Goal: Information Seeking & Learning: Learn about a topic

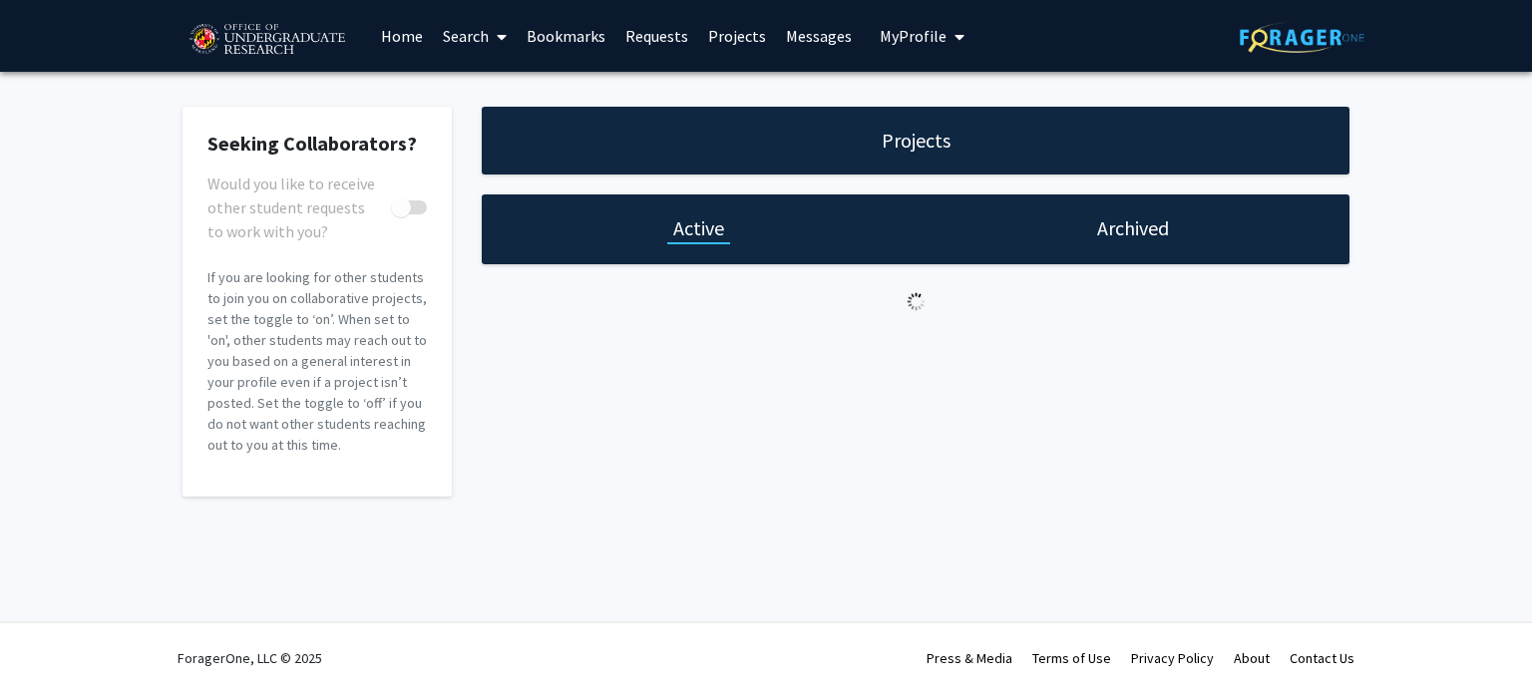
checkbox input "true"
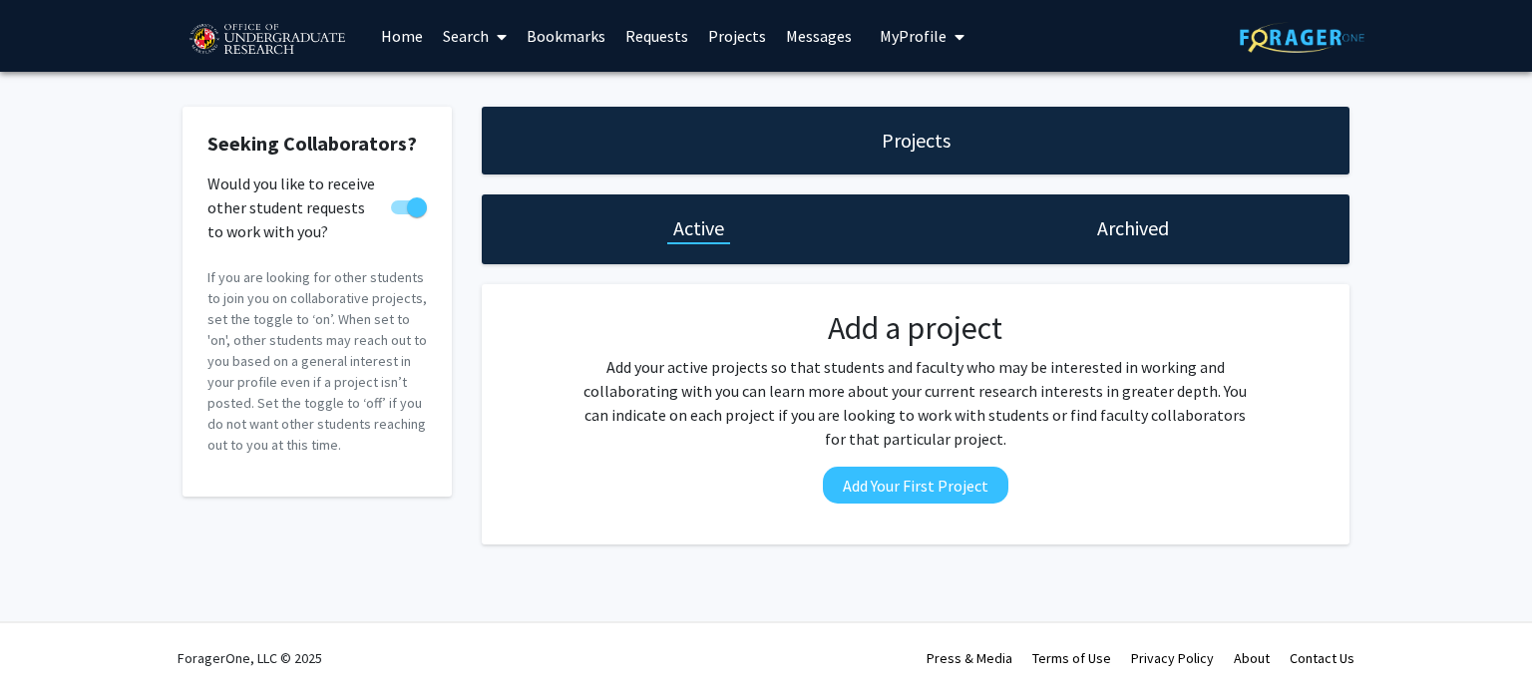
click at [415, 25] on link "Home" at bounding box center [402, 36] width 62 height 70
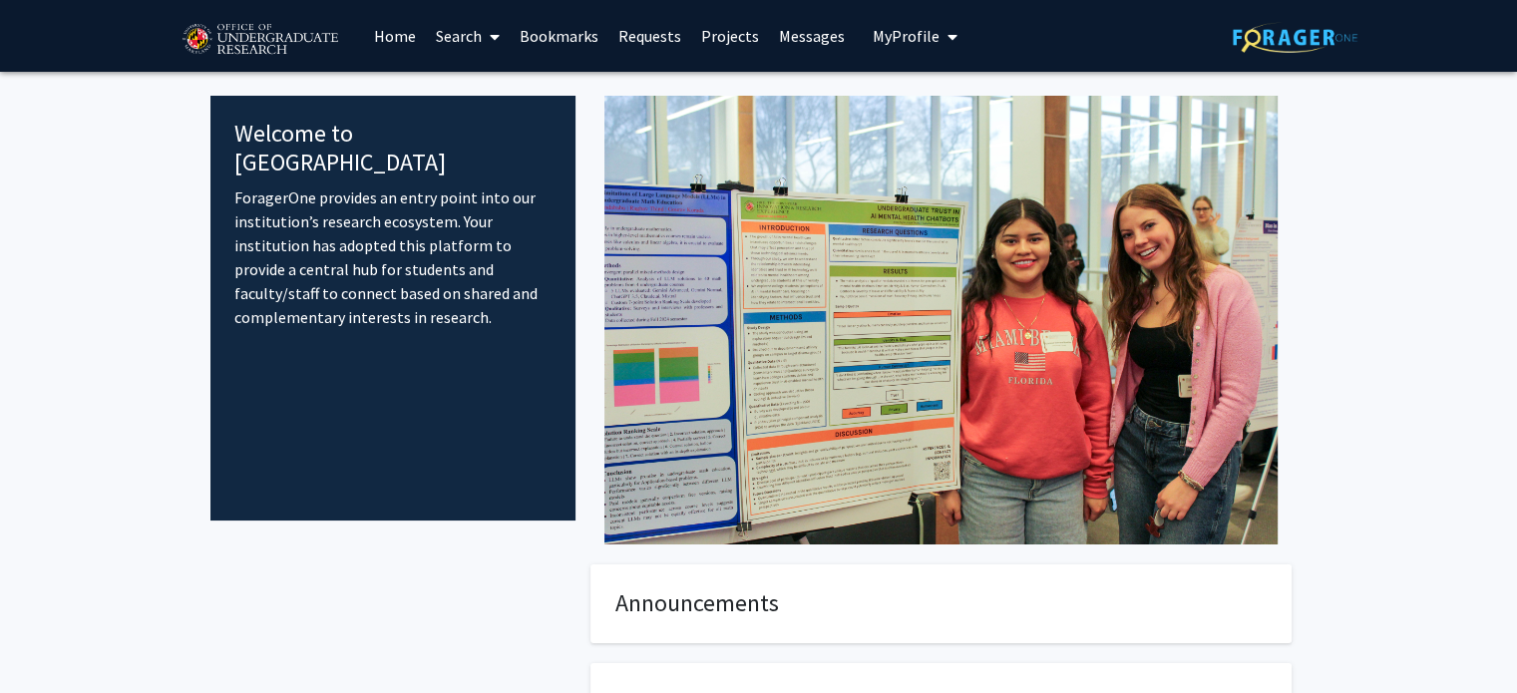
click at [721, 43] on link "Projects" at bounding box center [730, 36] width 78 height 70
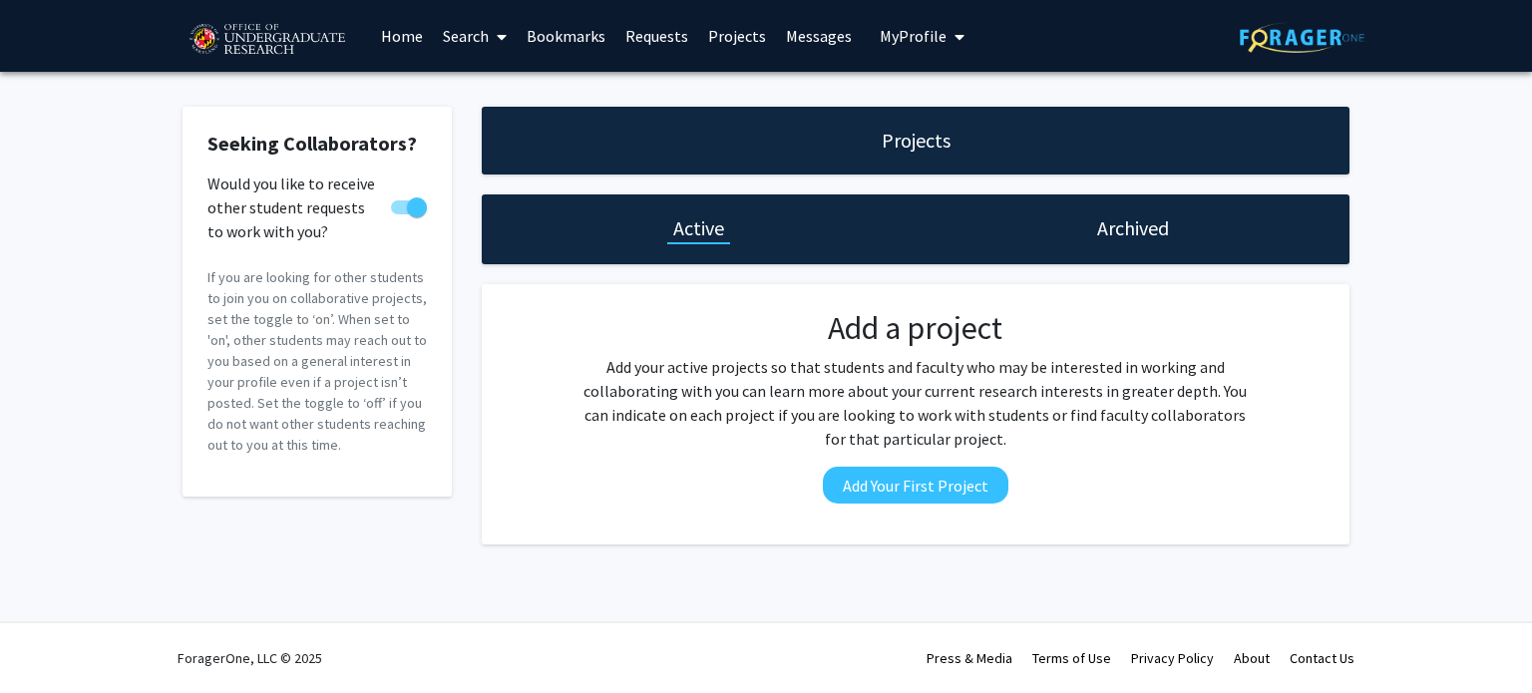
click at [651, 37] on link "Requests" at bounding box center [656, 36] width 83 height 70
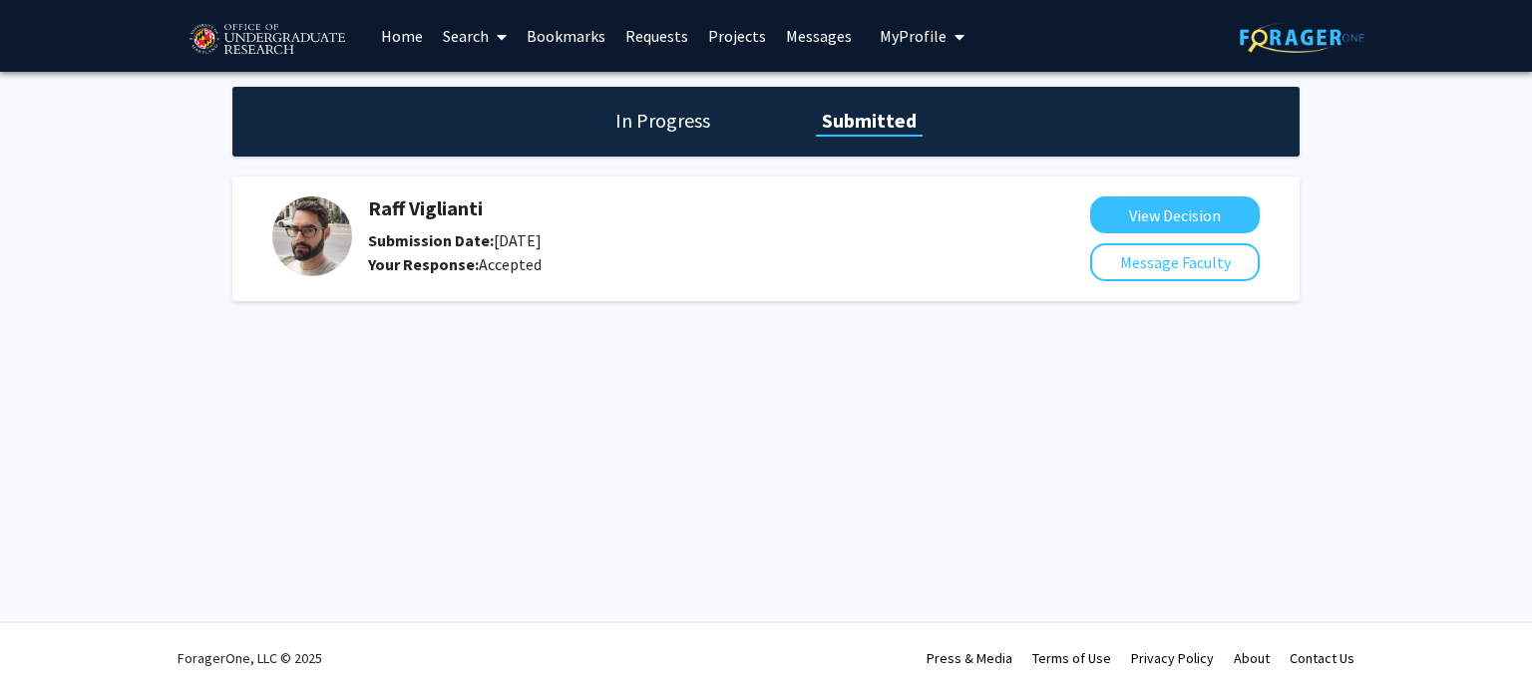
click at [577, 35] on link "Bookmarks" at bounding box center [566, 36] width 99 height 70
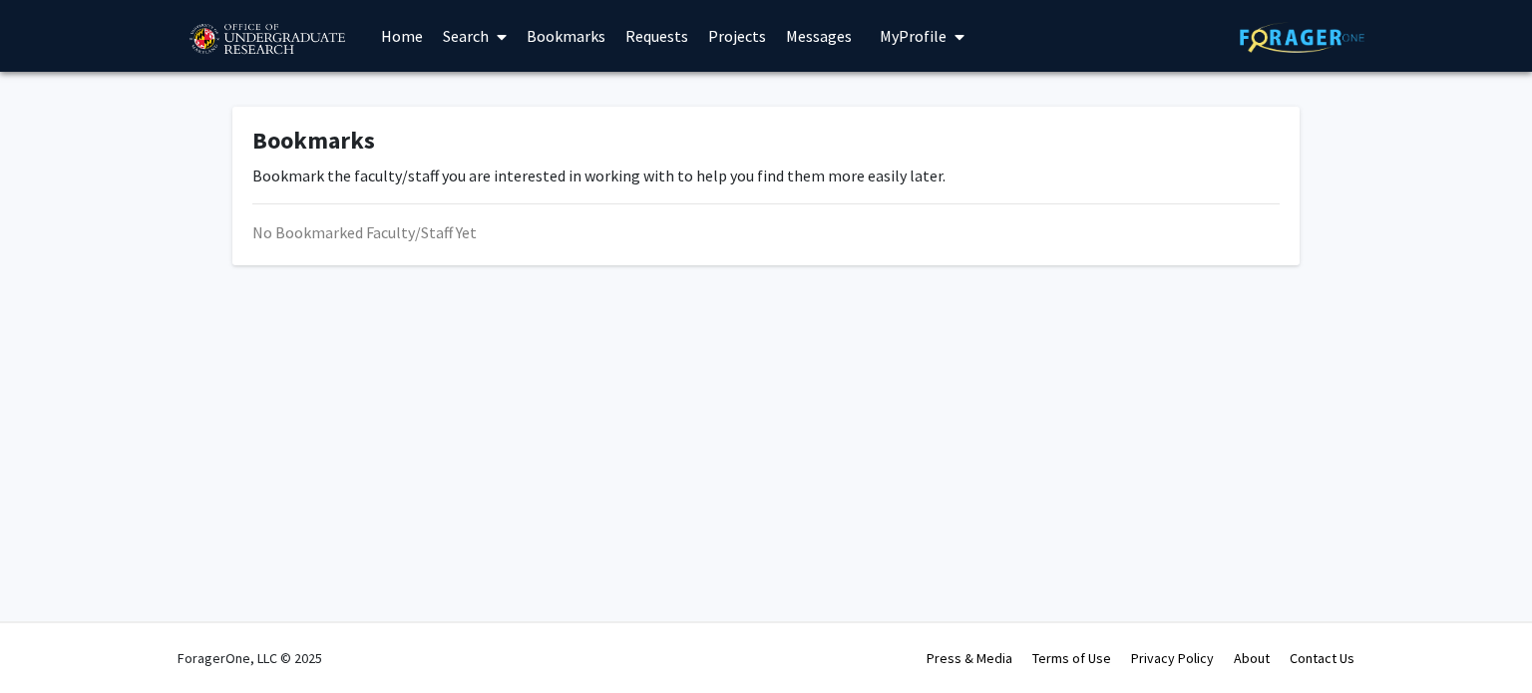
click at [476, 34] on link "Search" at bounding box center [475, 36] width 84 height 70
click at [501, 130] on span "Students" at bounding box center [494, 132] width 122 height 40
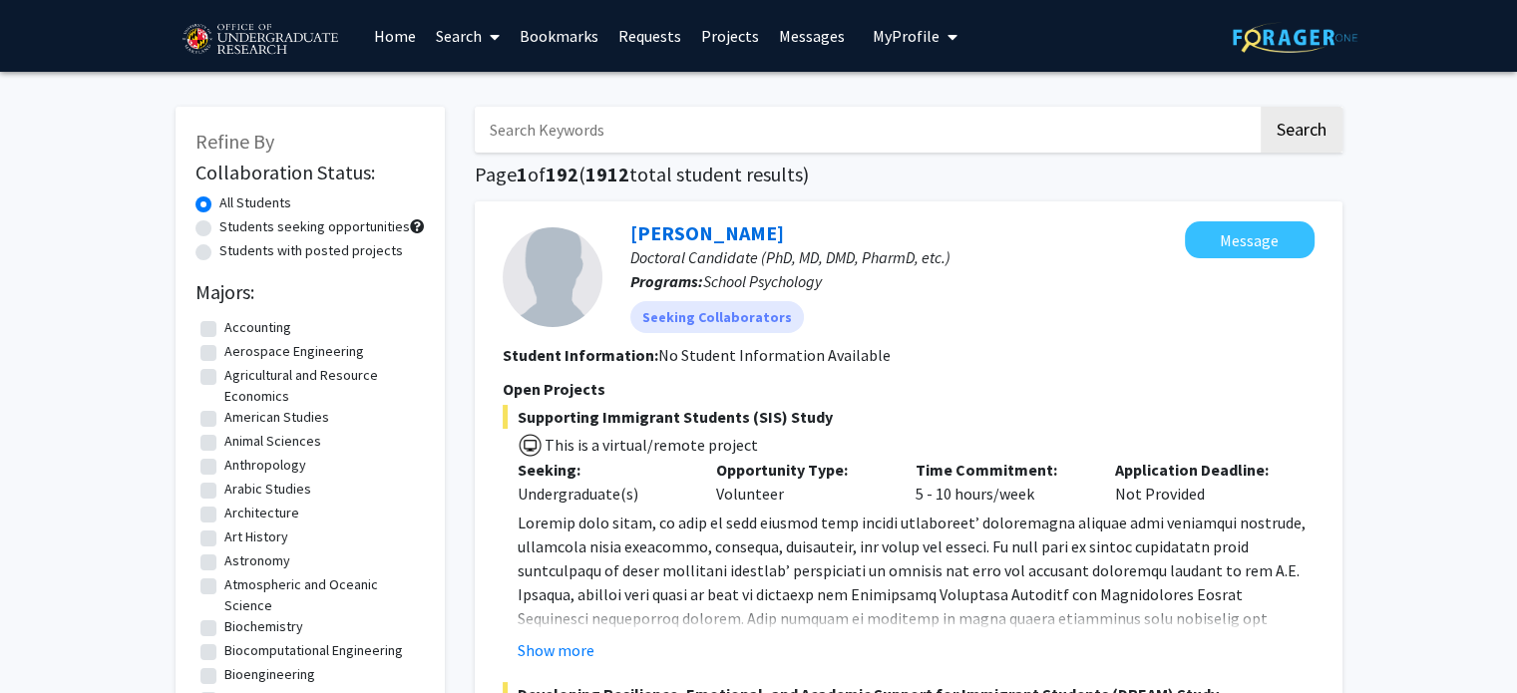
click at [467, 46] on link "Search" at bounding box center [468, 36] width 84 height 70
click at [481, 86] on span "Faculty/Staff" at bounding box center [499, 92] width 147 height 40
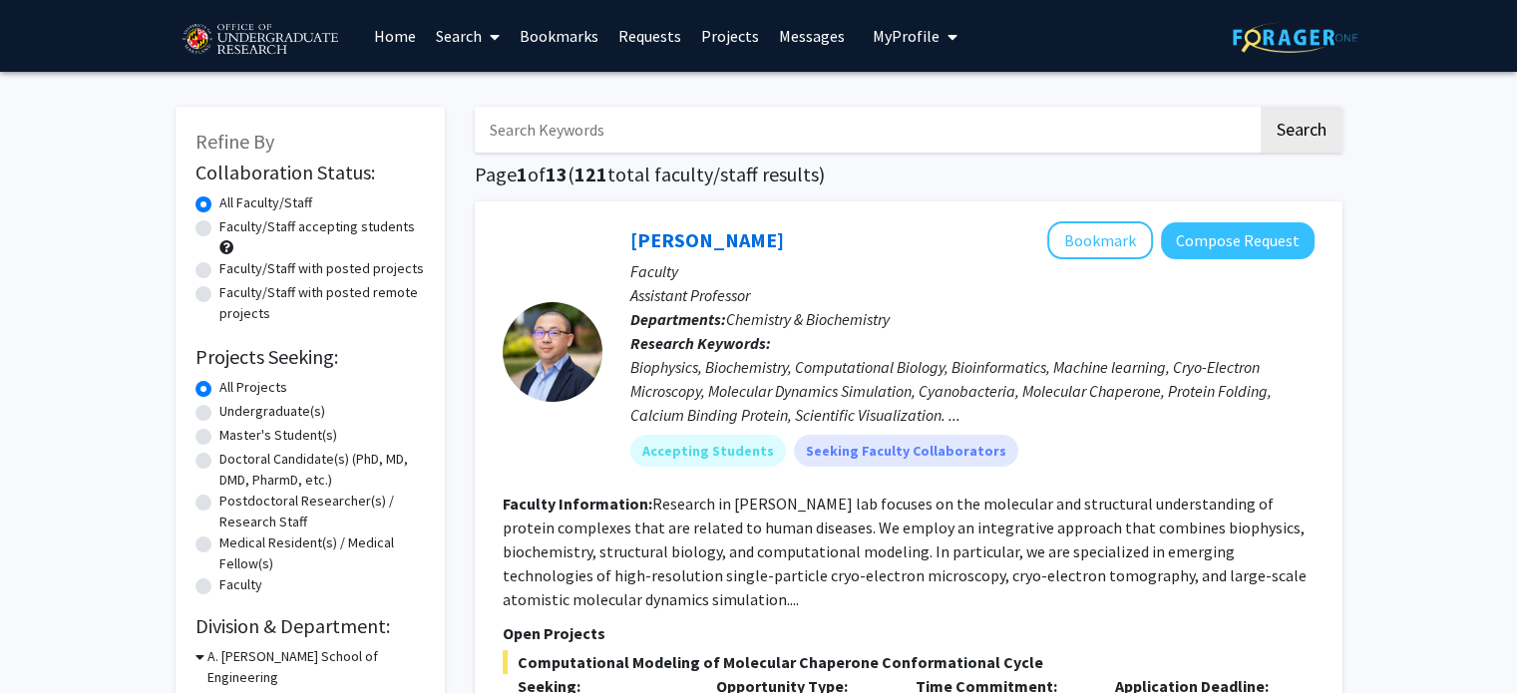
click at [211, 226] on div "Faculty/Staff accepting students" at bounding box center [309, 237] width 229 height 42
click at [219, 226] on label "Faculty/Staff accepting students" at bounding box center [316, 226] width 195 height 21
click at [219, 226] on input "Faculty/Staff accepting students" at bounding box center [225, 222] width 13 height 13
radio input "true"
click at [219, 414] on label "Undergraduate(s)" at bounding box center [272, 411] width 106 height 21
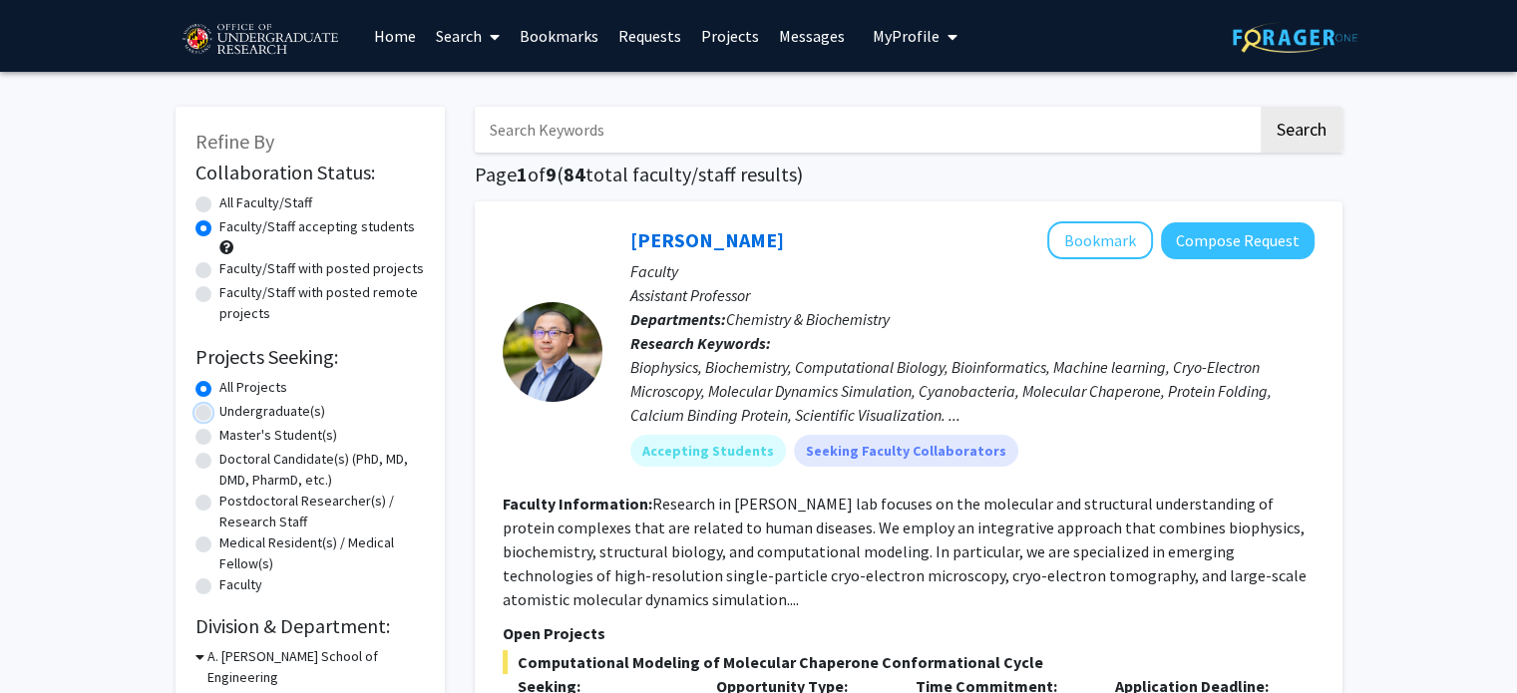
click at [219, 414] on input "Undergraduate(s)" at bounding box center [225, 407] width 13 height 13
radio input "true"
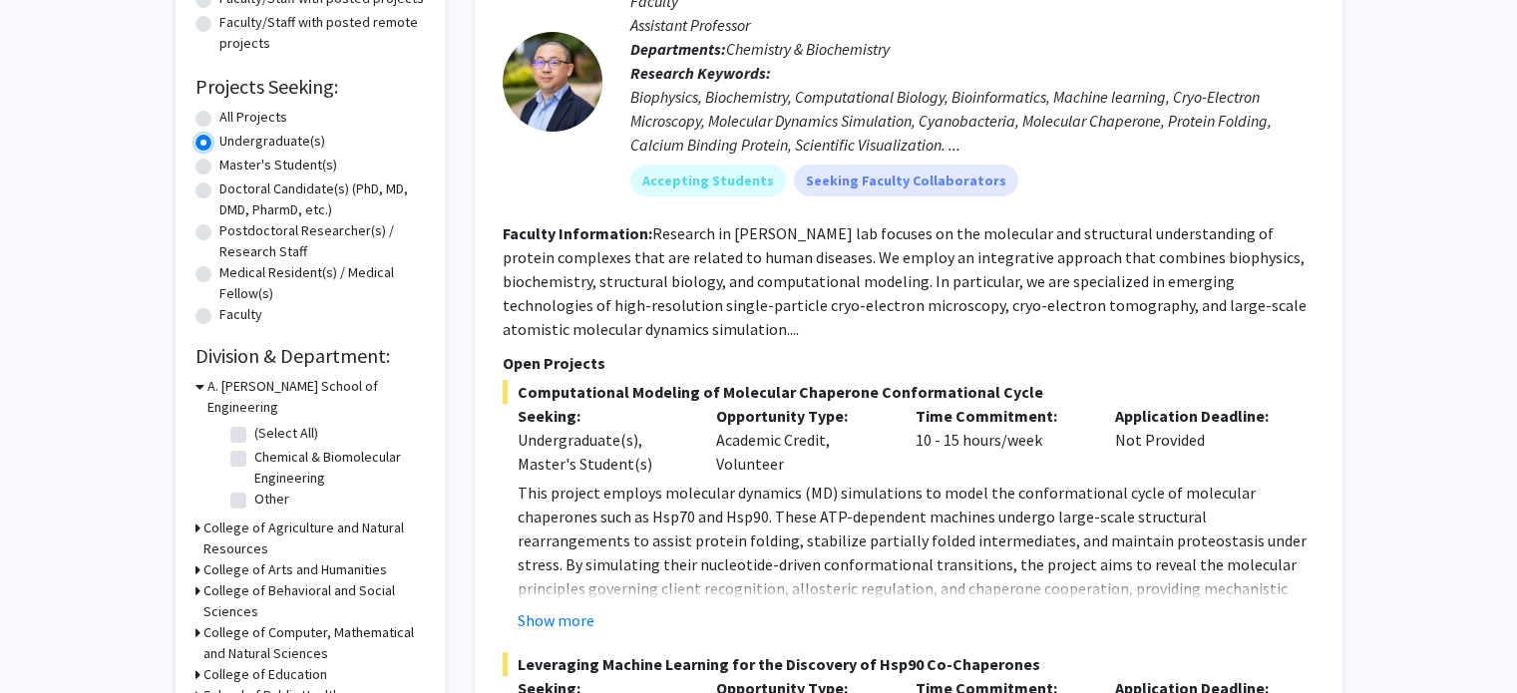
scroll to position [499, 0]
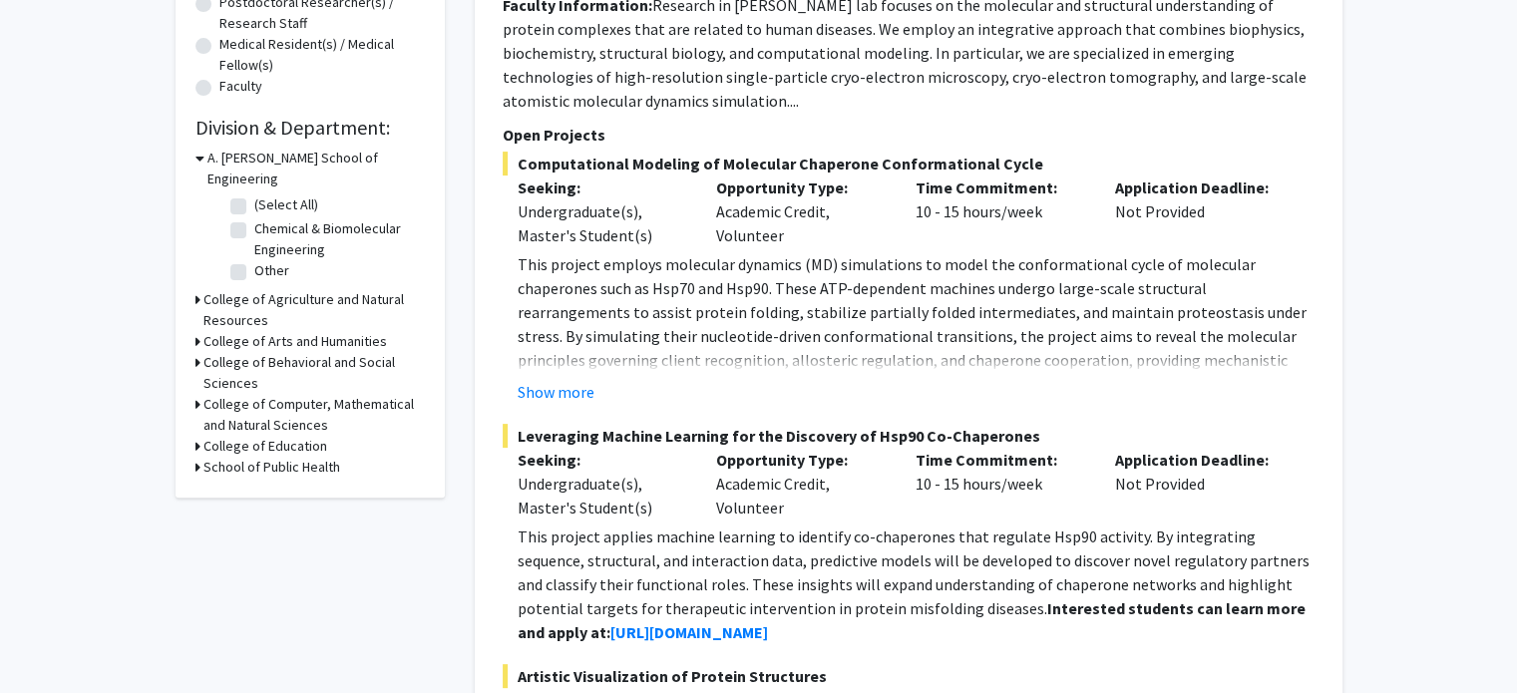
click at [206, 394] on h3 "College of Computer, Mathematical and Natural Sciences" at bounding box center [313, 415] width 221 height 42
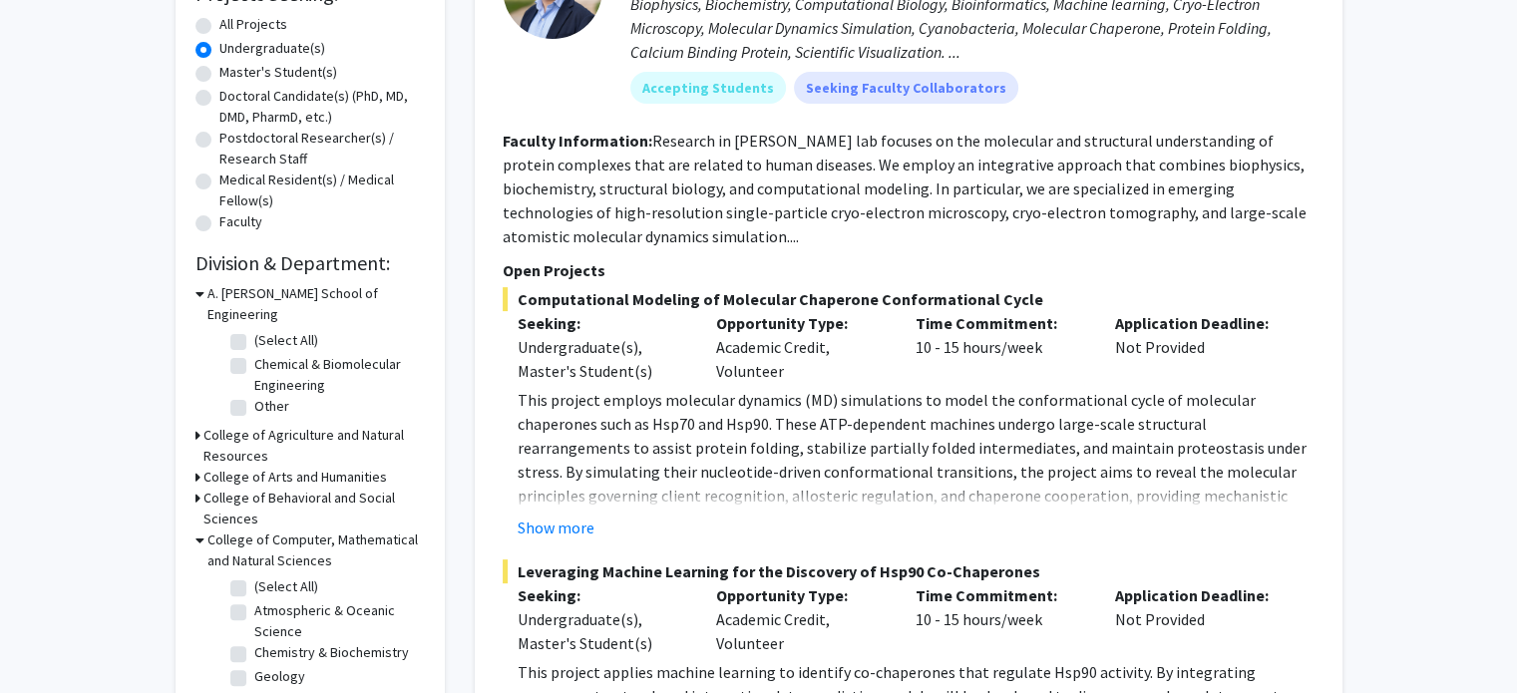
scroll to position [299, 0]
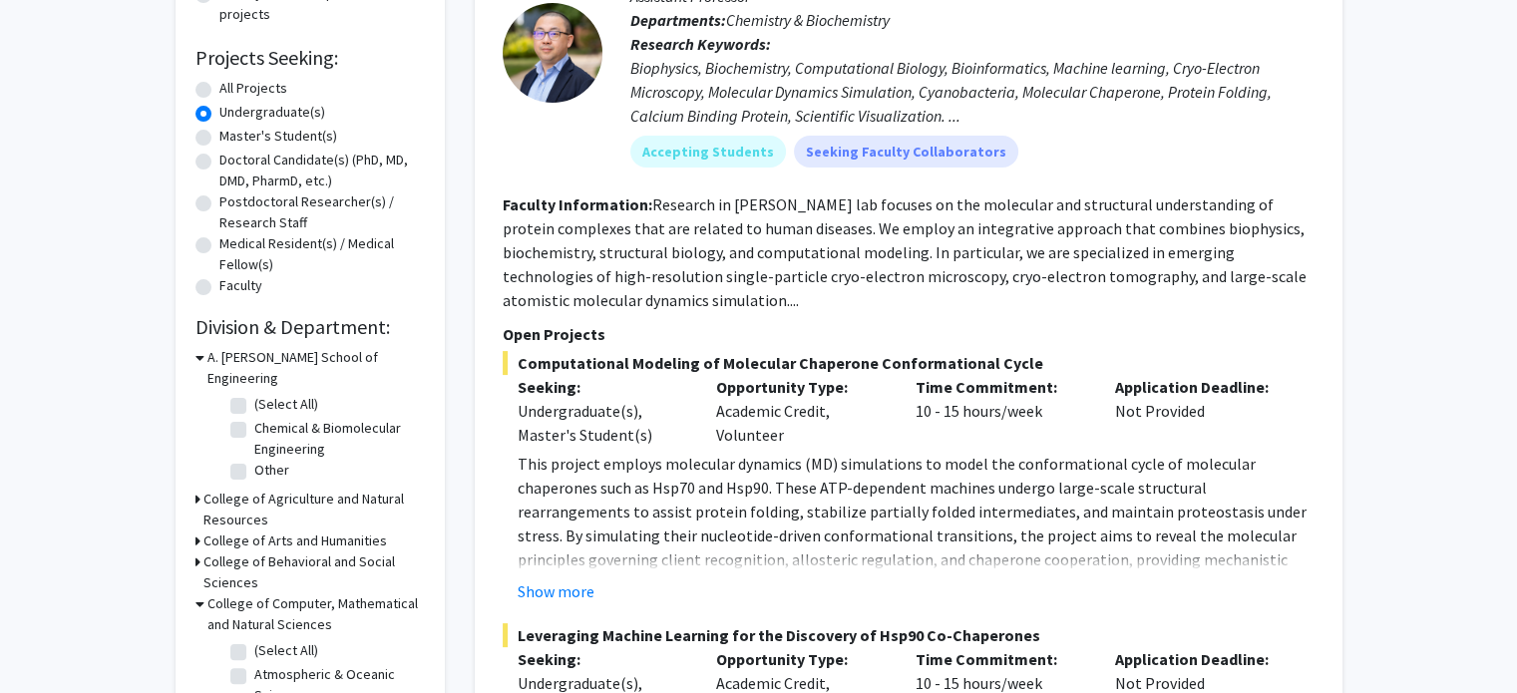
click at [193, 364] on div "Refine By Collaboration Status: Collaboration Status All Faculty/Staff Collabor…" at bounding box center [310, 351] width 269 height 1089
click at [197, 354] on icon at bounding box center [199, 357] width 9 height 21
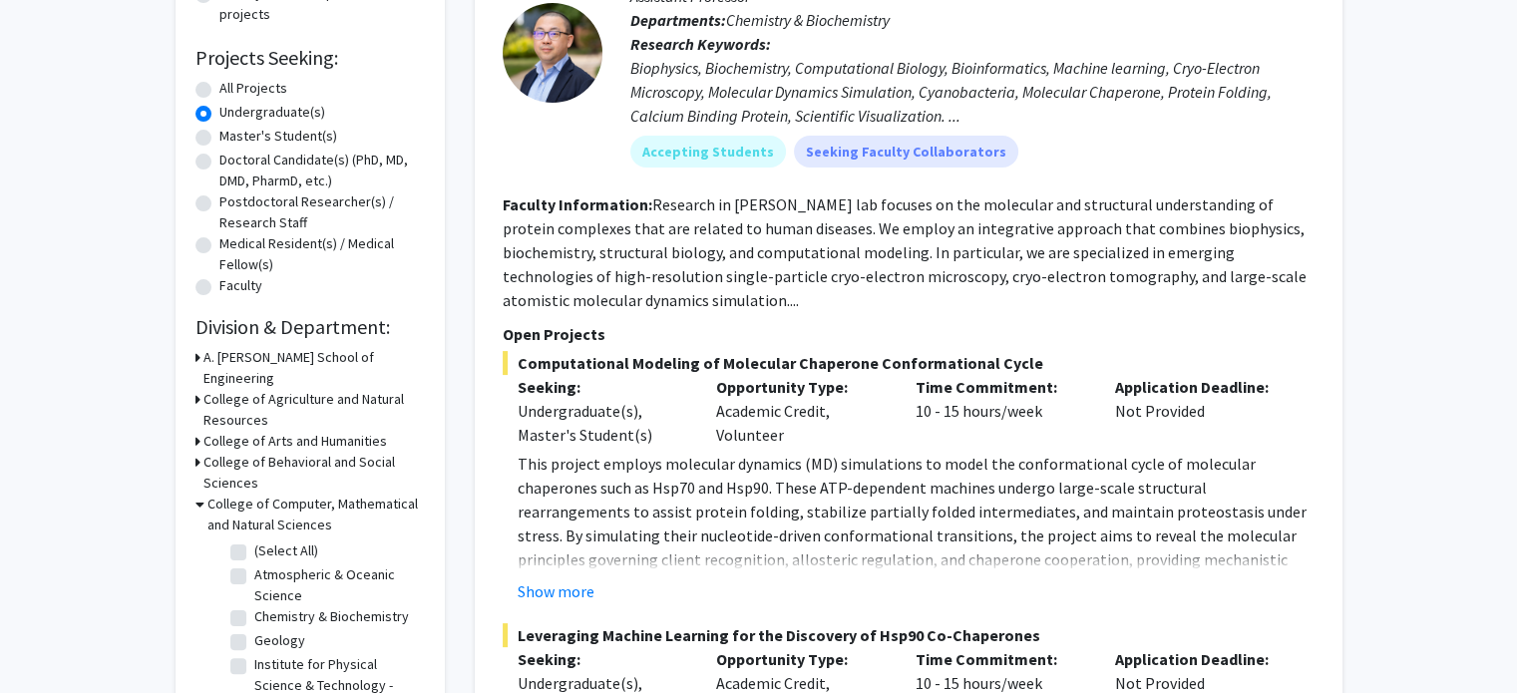
click at [199, 494] on icon at bounding box center [199, 504] width 9 height 21
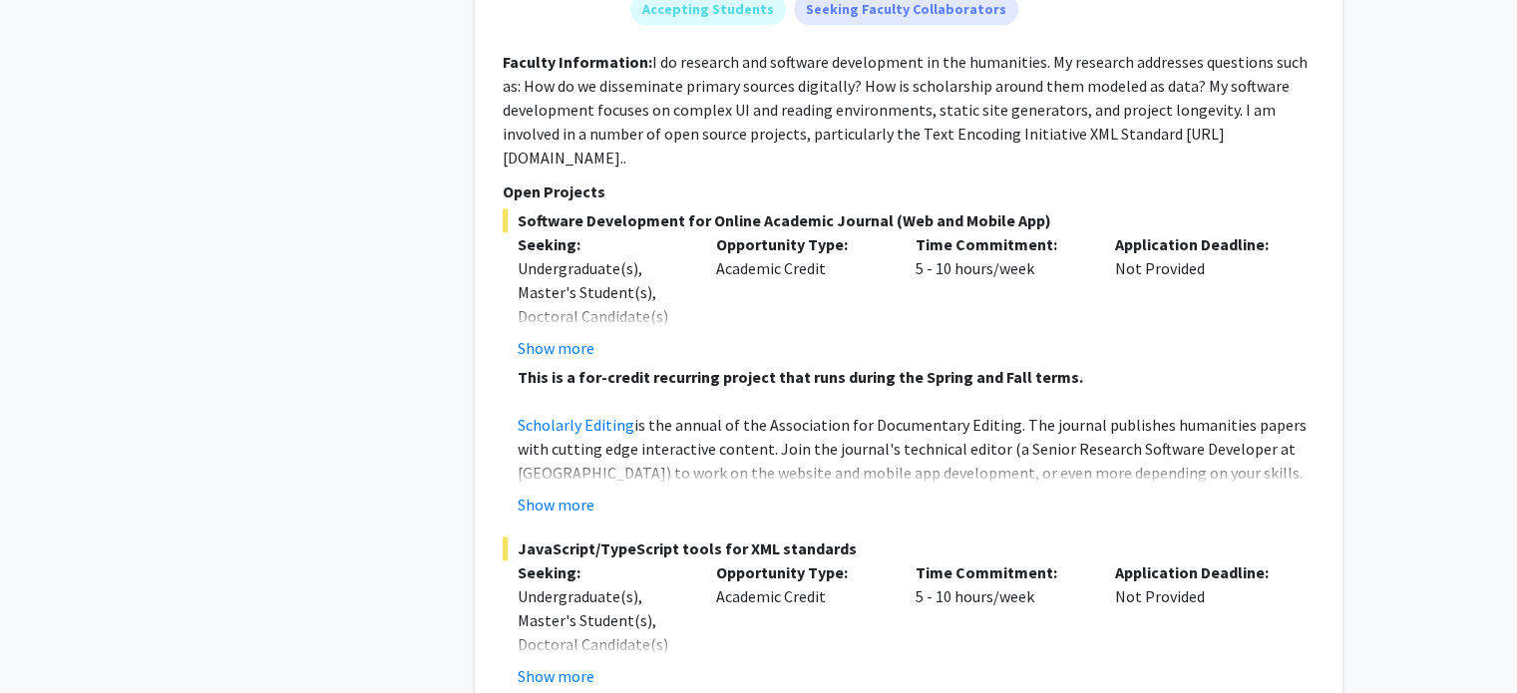
scroll to position [2693, 0]
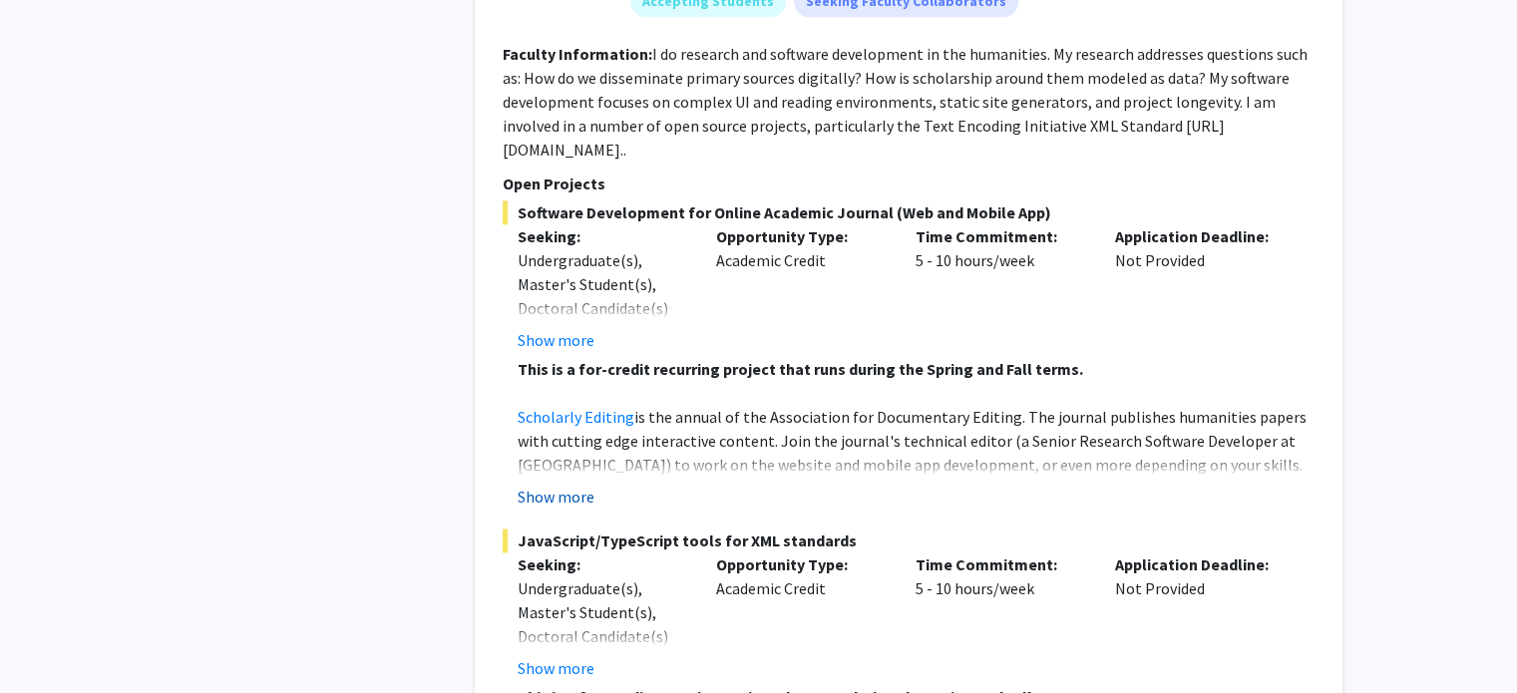
click at [526, 485] on button "Show more" at bounding box center [556, 497] width 77 height 24
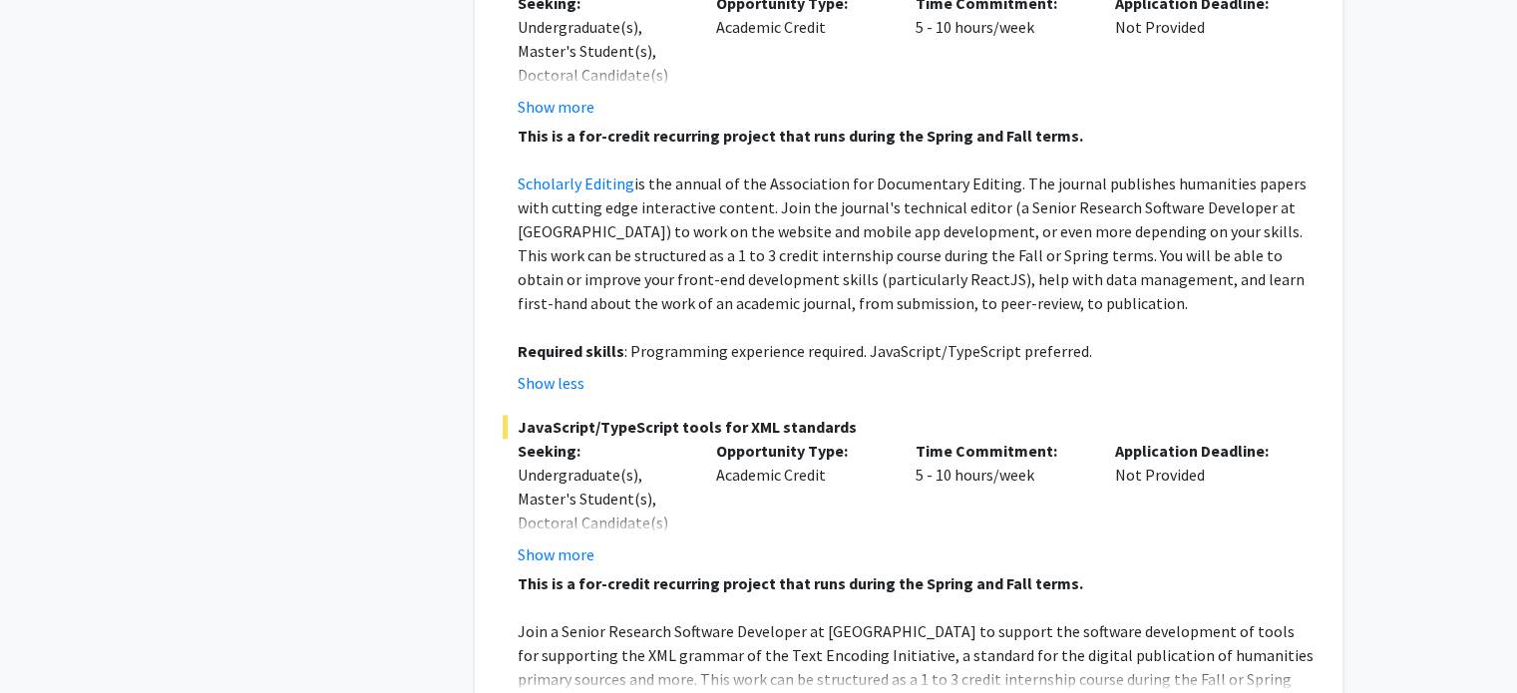
scroll to position [2992, 0]
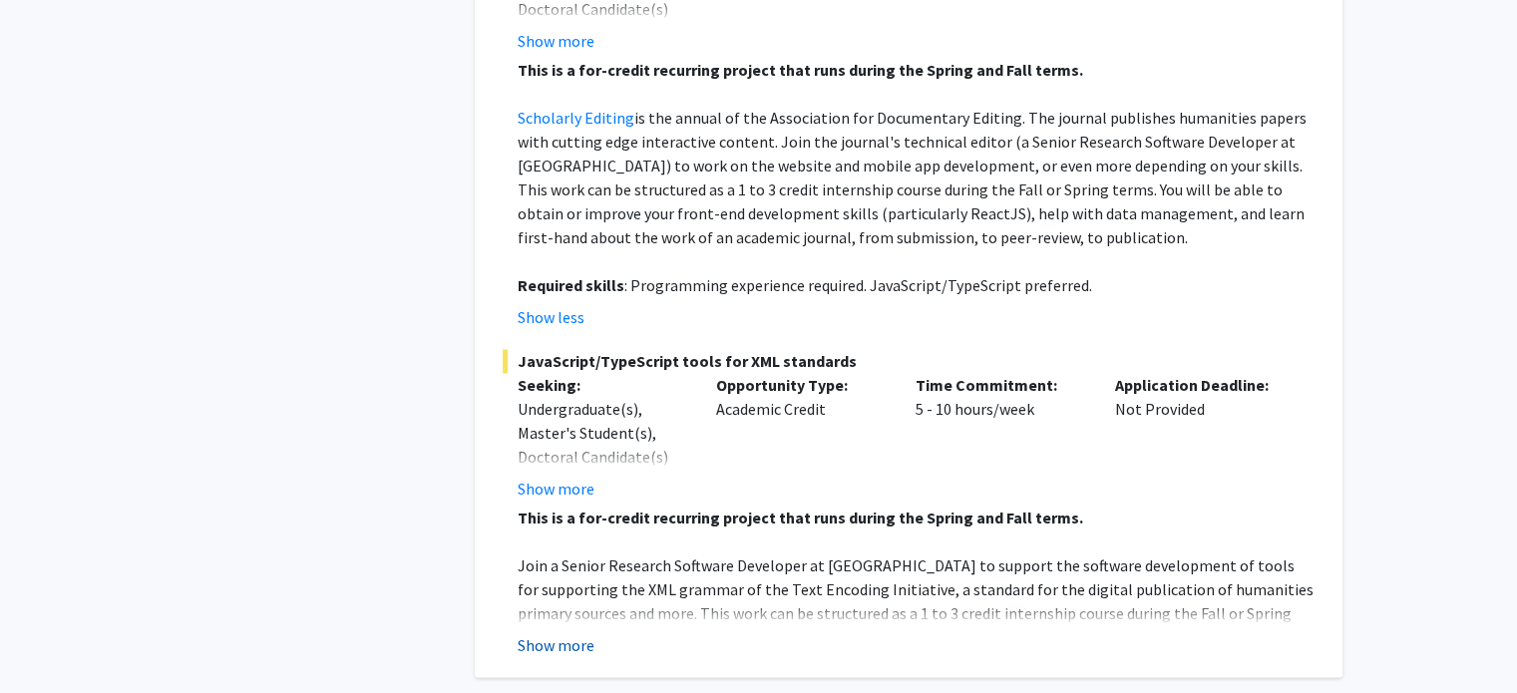
click at [586, 633] on button "Show more" at bounding box center [556, 645] width 77 height 24
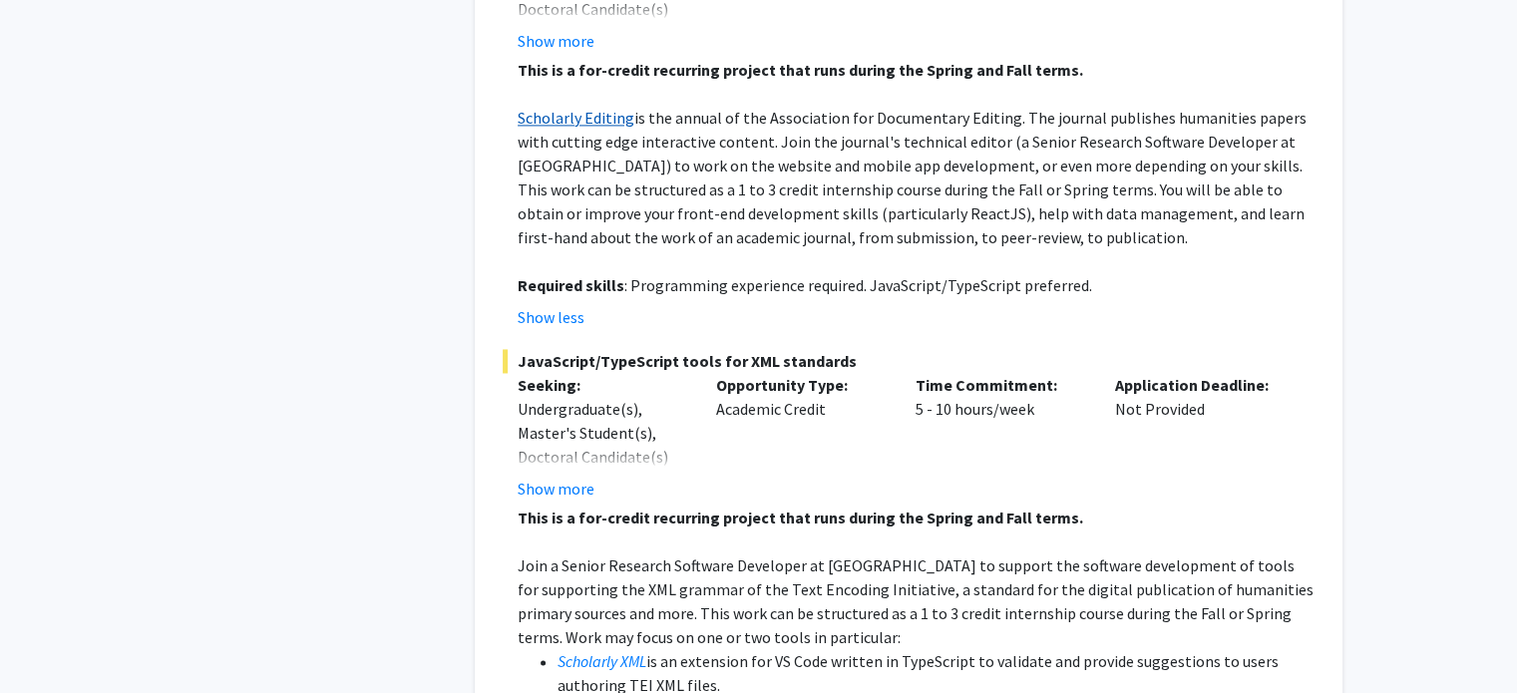
click at [597, 108] on link "Scholarly Editing" at bounding box center [576, 118] width 117 height 20
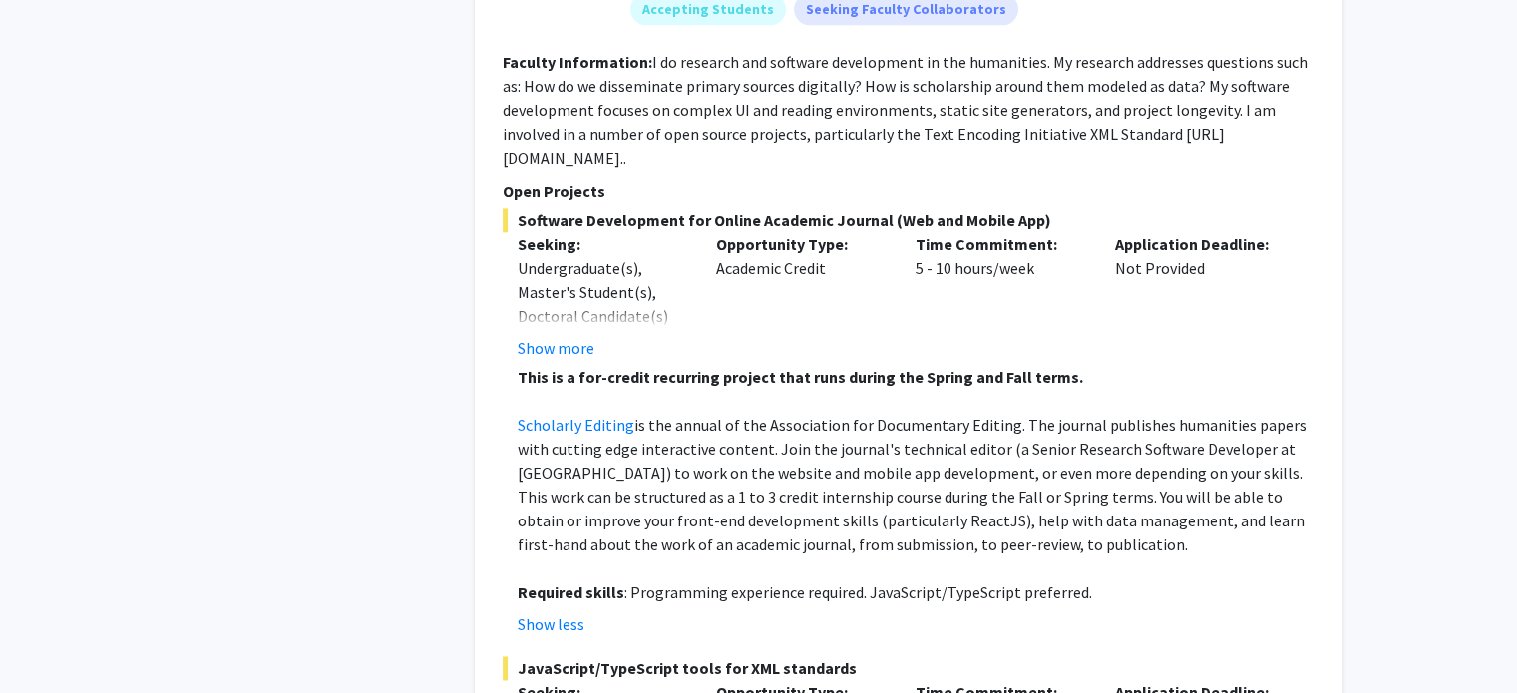
scroll to position [2693, 0]
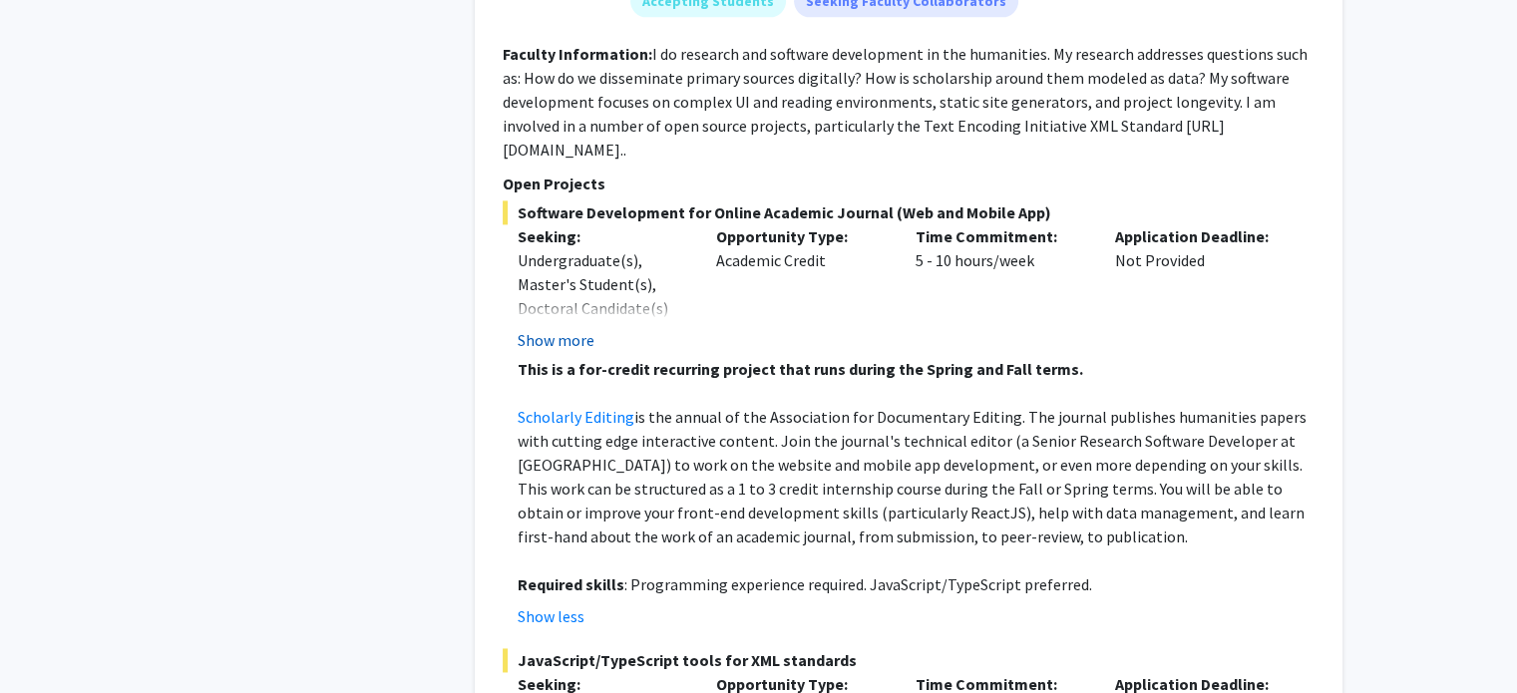
click at [559, 328] on button "Show more" at bounding box center [556, 340] width 77 height 24
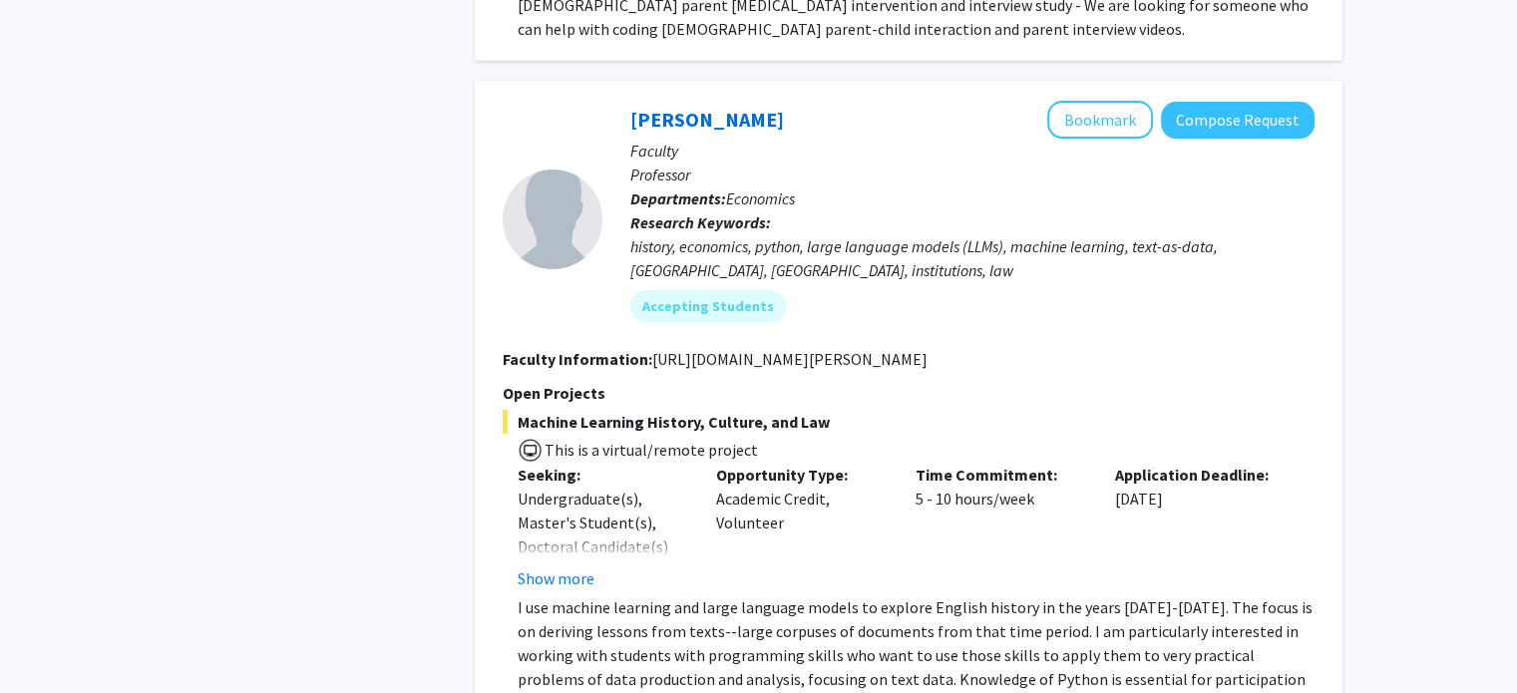
scroll to position [7880, 0]
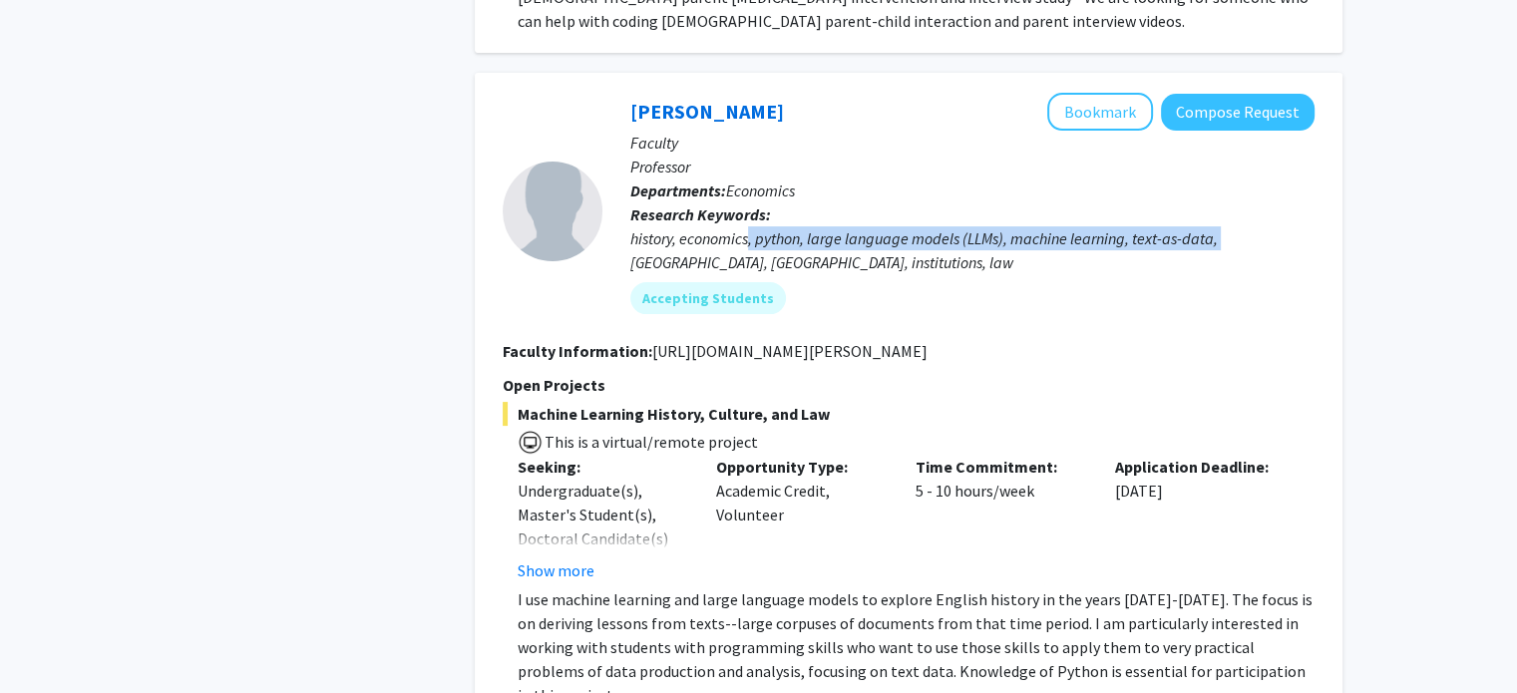
drag, startPoint x: 749, startPoint y: 162, endPoint x: 1218, endPoint y: 151, distance: 468.9
click at [1218, 226] on div "history, economics, python, large language models (LLMs), machine learning, tex…" at bounding box center [972, 250] width 684 height 48
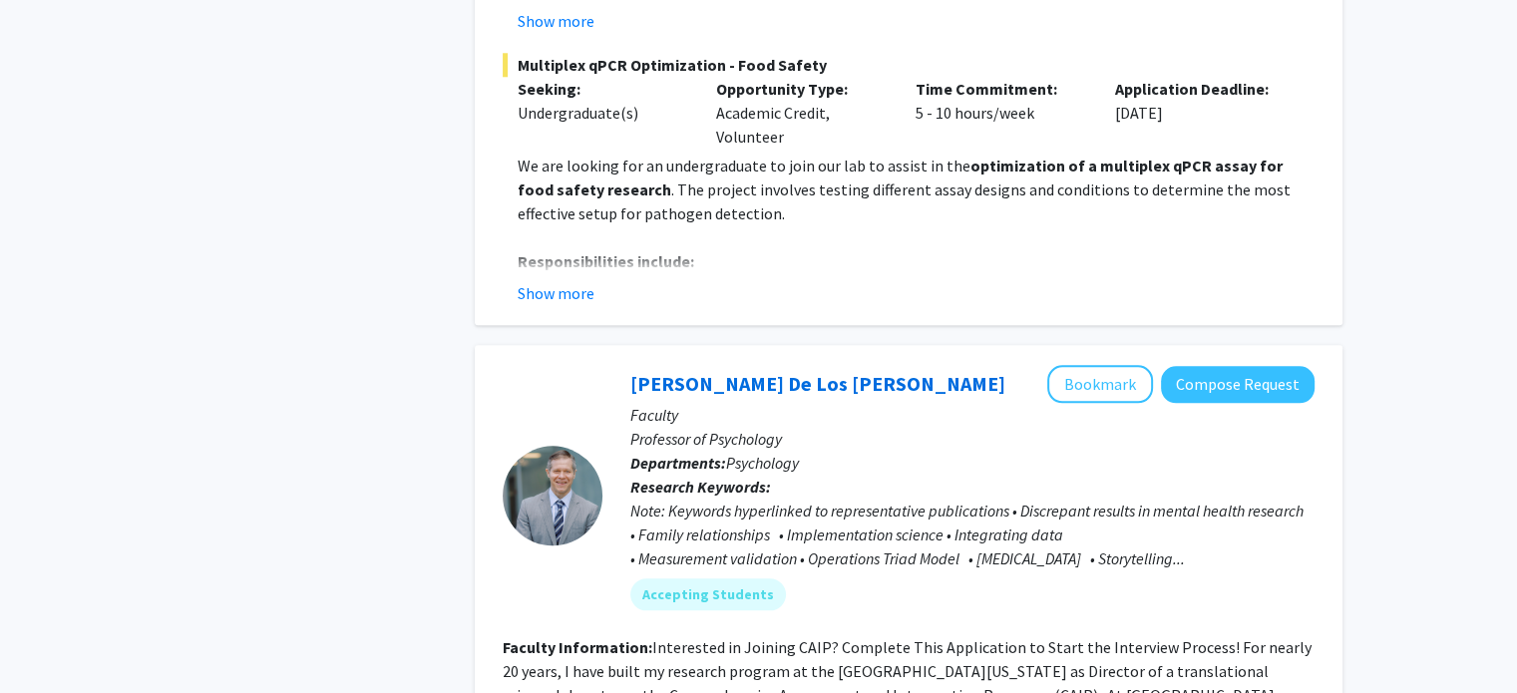
scroll to position [10174, 0]
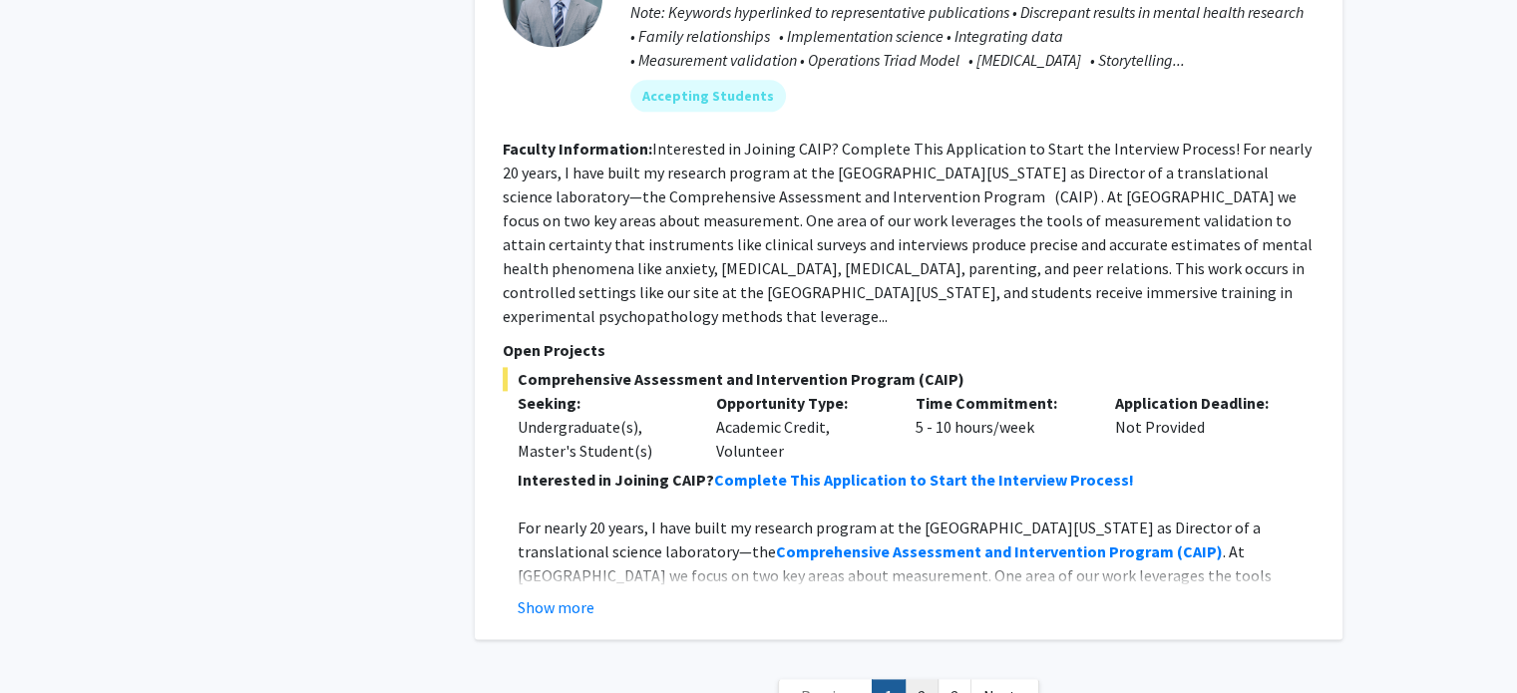
click at [923, 679] on link "2" at bounding box center [922, 696] width 34 height 35
